Goal: Navigation & Orientation: Find specific page/section

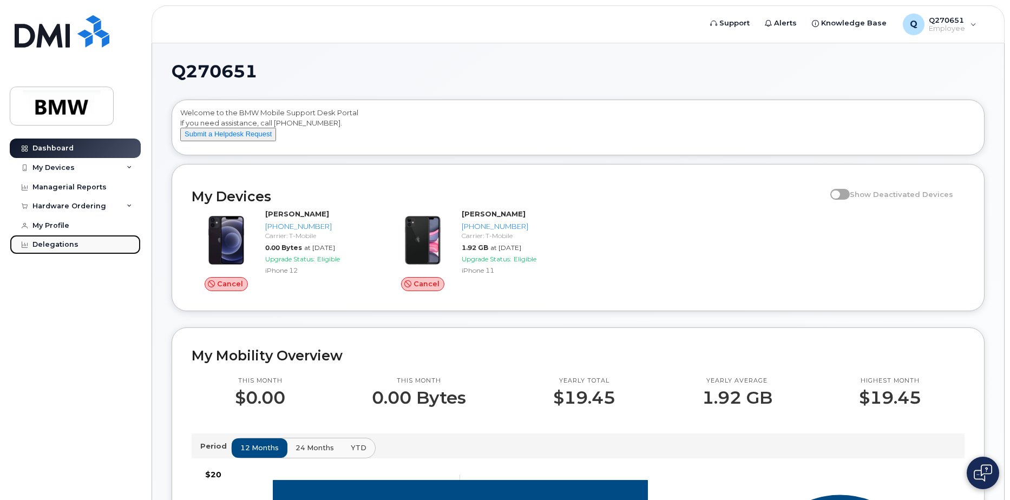
click at [69, 248] on div "Delegations" at bounding box center [55, 244] width 46 height 9
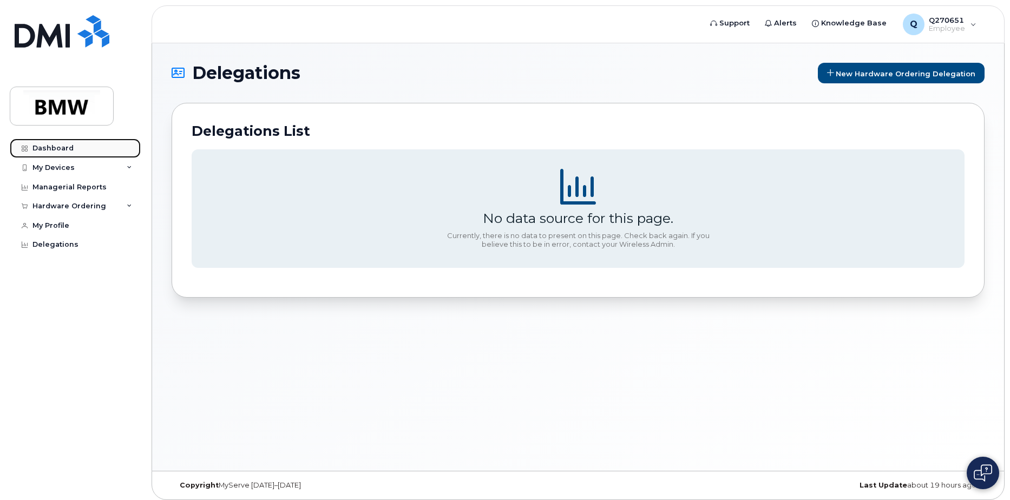
click at [50, 147] on div "Dashboard" at bounding box center [52, 148] width 41 height 9
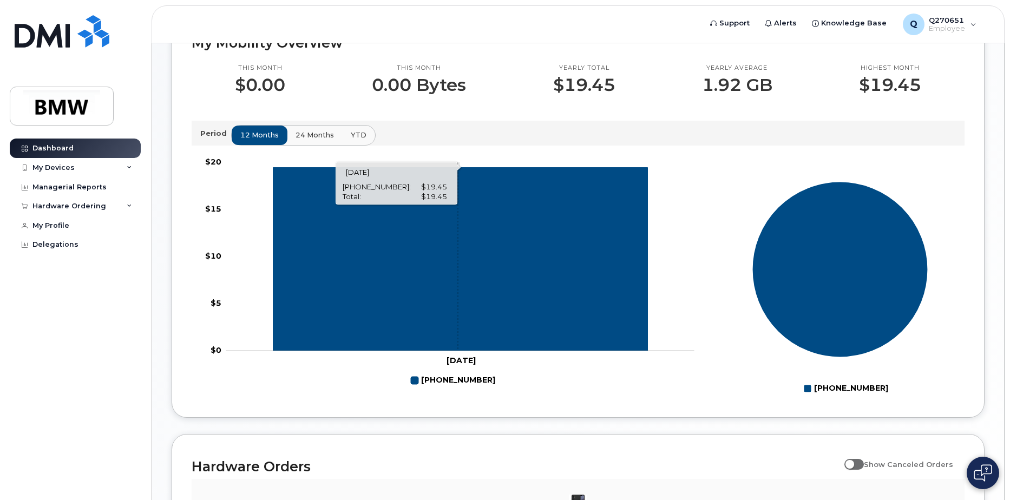
scroll to position [52, 0]
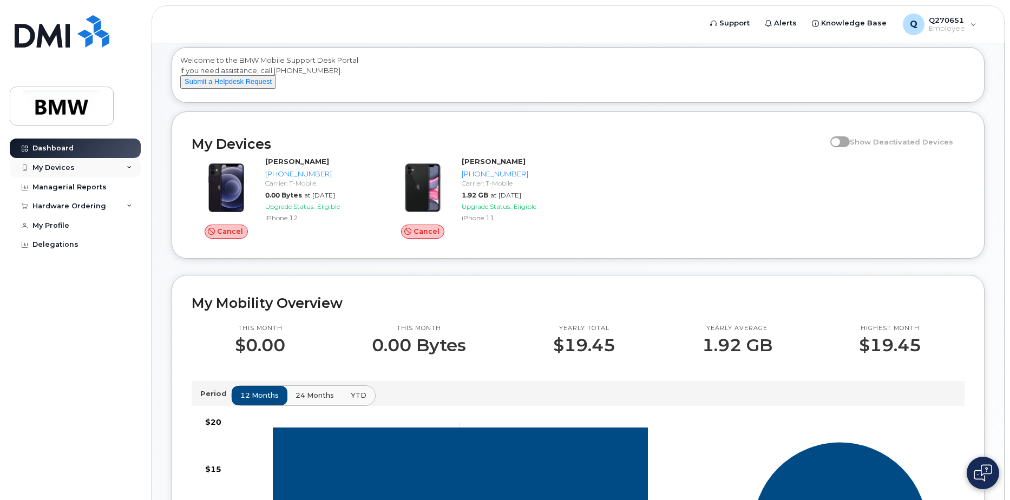
click at [64, 169] on div "My Devices" at bounding box center [53, 167] width 42 height 9
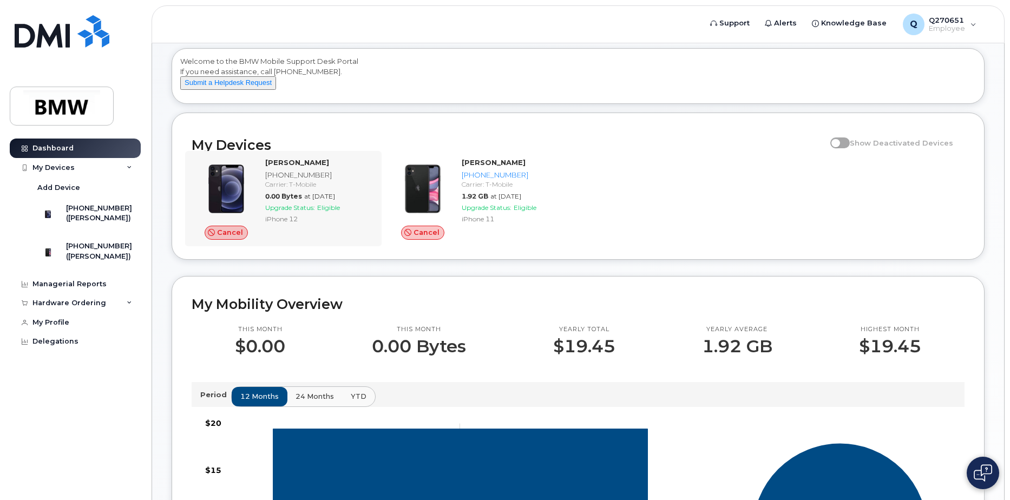
scroll to position [0, 0]
